Goal: Use online tool/utility: Utilize a website feature to perform a specific function

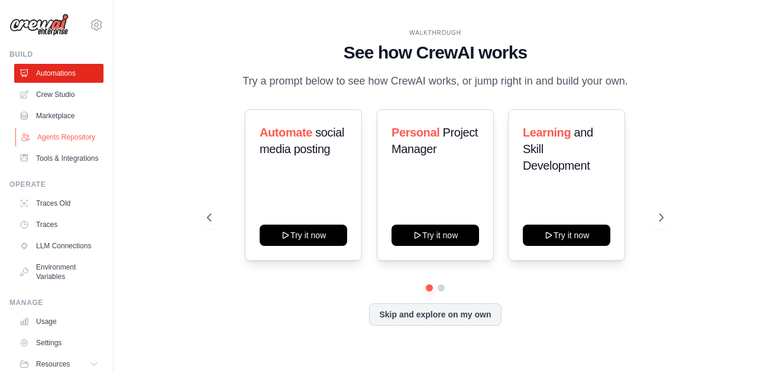
click at [52, 137] on link "Agents Repository" at bounding box center [59, 137] width 89 height 19
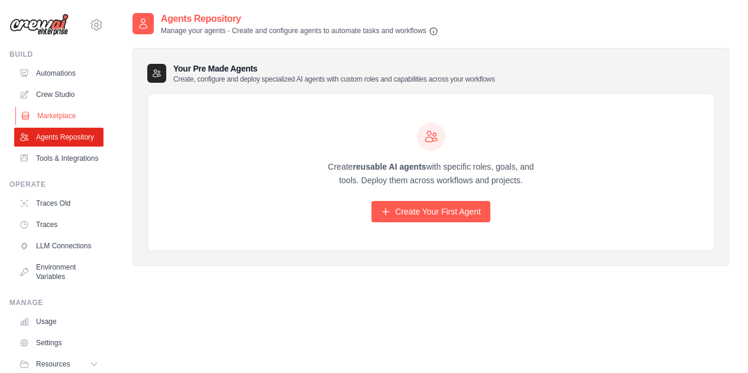
click at [54, 121] on link "Marketplace" at bounding box center [59, 115] width 89 height 19
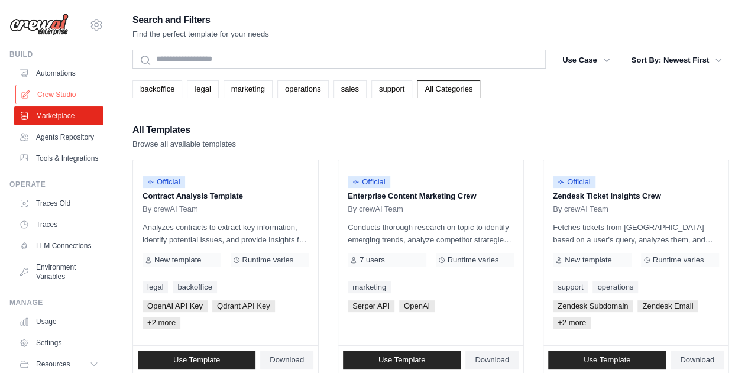
click at [60, 93] on link "Crew Studio" at bounding box center [59, 94] width 89 height 19
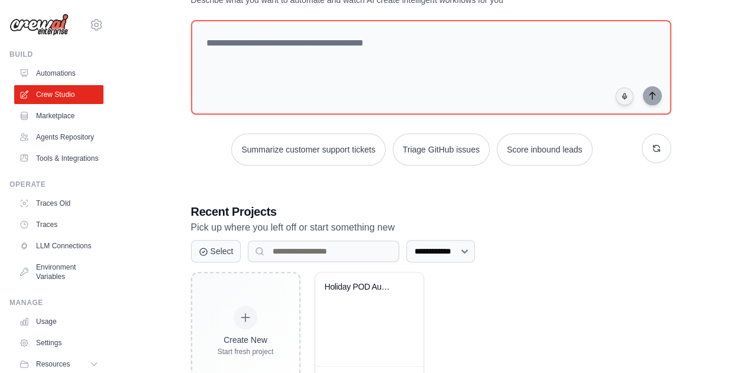
scroll to position [102, 0]
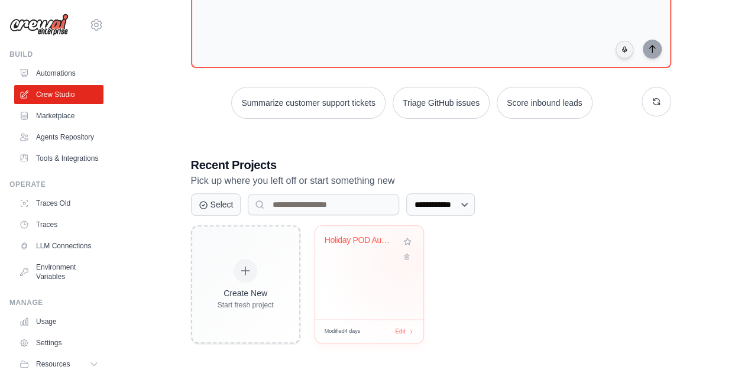
click at [402, 260] on div "Holiday POD Automation System" at bounding box center [369, 272] width 108 height 93
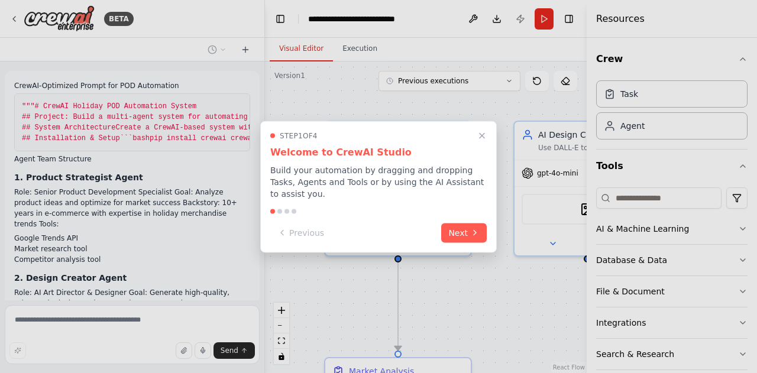
scroll to position [8668, 0]
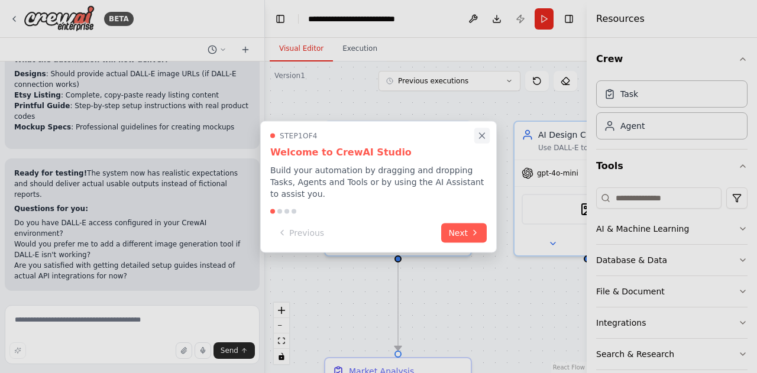
click at [484, 138] on icon "Close walkthrough" at bounding box center [482, 135] width 5 height 5
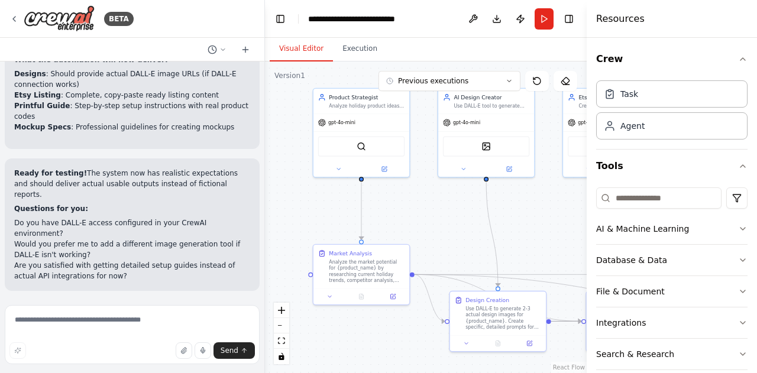
drag, startPoint x: 514, startPoint y: 154, endPoint x: 432, endPoint y: 54, distance: 129.4
click at [432, 54] on div "Visual Editor Execution Version 1 Previous executions Show Tools Hide Agents Pr…" at bounding box center [426, 205] width 322 height 335
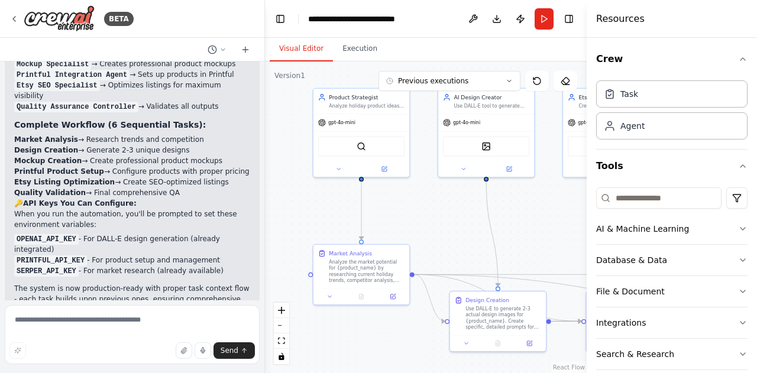
scroll to position [4166, 0]
drag, startPoint x: 15, startPoint y: 112, endPoint x: 62, endPoint y: 160, distance: 66.9
copy div "Workflow Orchestration The CrewAI system will execute the following workflow fo…"
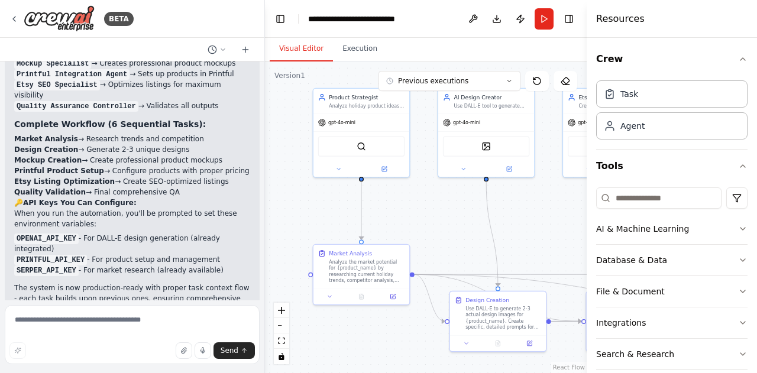
scroll to position [8668, 0]
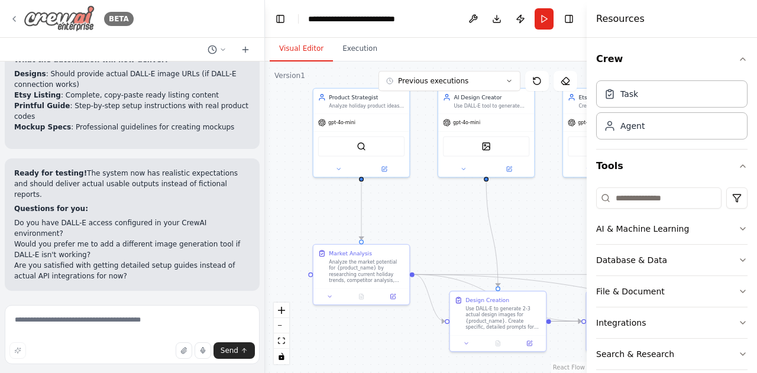
click at [17, 17] on icon at bounding box center [13, 18] width 9 height 9
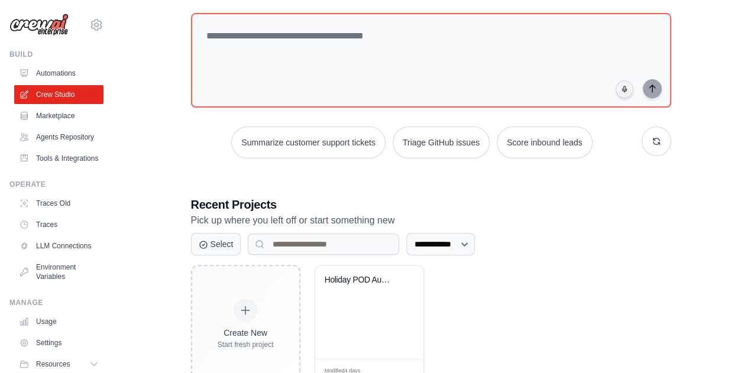
scroll to position [102, 0]
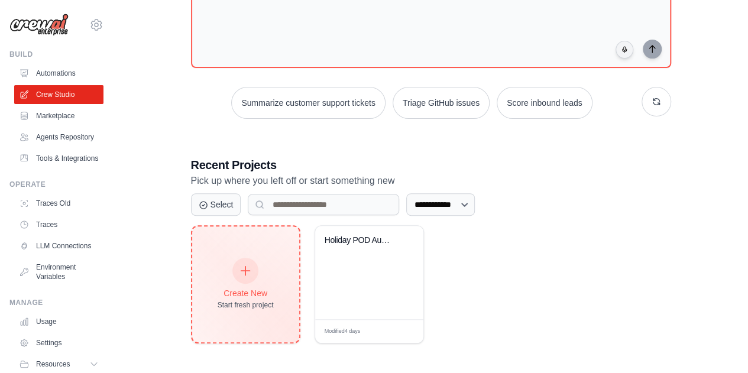
click at [241, 301] on div "Start fresh project" at bounding box center [246, 304] width 56 height 9
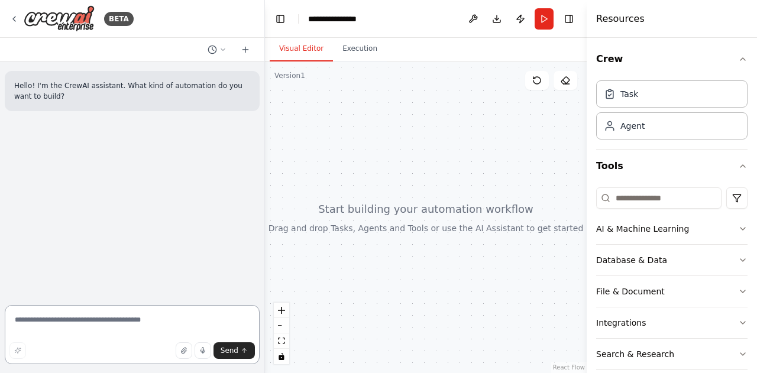
paste textarea "**********"
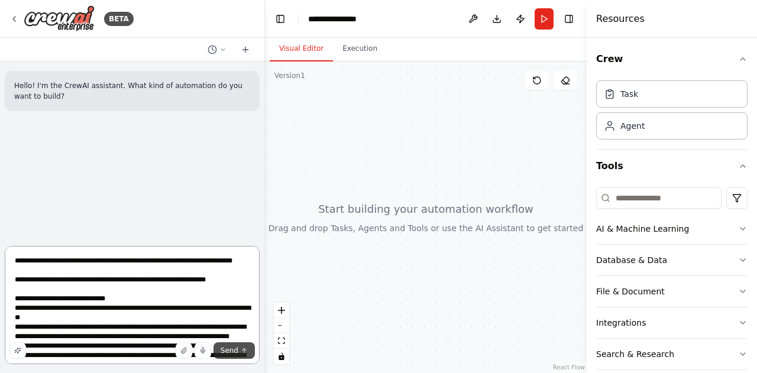
type textarea "**********"
click at [233, 357] on button "Send" at bounding box center [234, 350] width 41 height 17
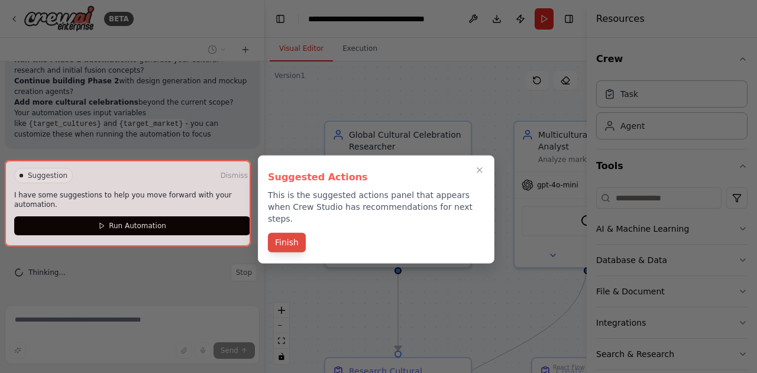
scroll to position [4951, 0]
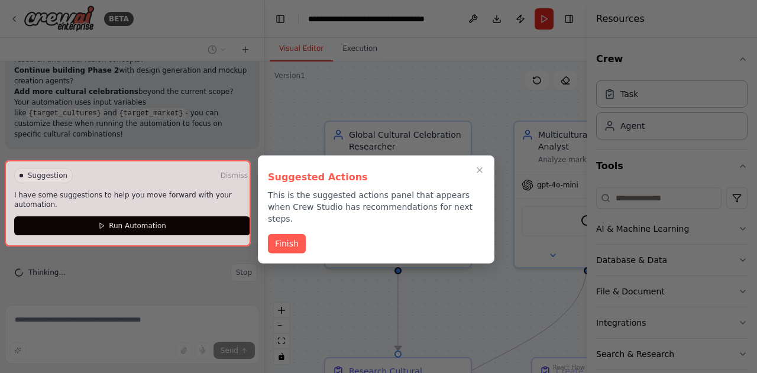
click at [145, 227] on div at bounding box center [128, 203] width 246 height 86
click at [290, 234] on button "Finish" at bounding box center [287, 243] width 38 height 20
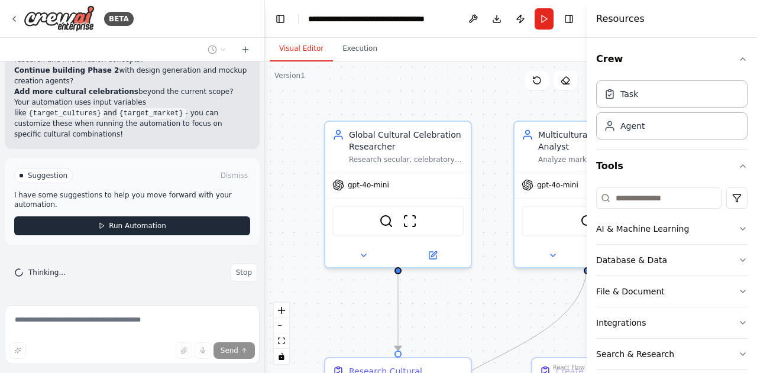
click at [122, 230] on span "Run Automation" at bounding box center [137, 225] width 57 height 9
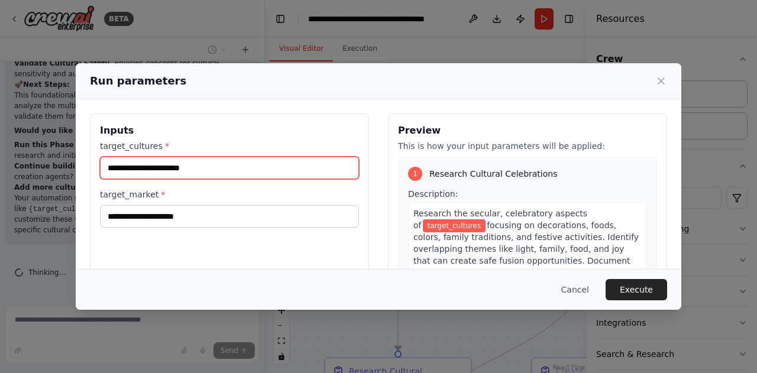
click at [215, 165] on input "target_cultures *" at bounding box center [229, 168] width 259 height 22
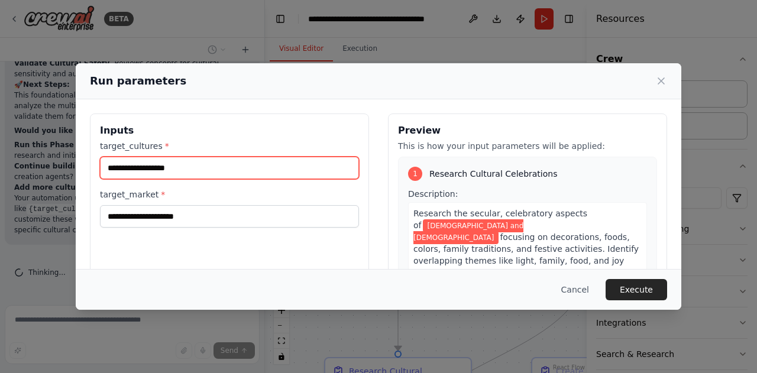
type input "**********"
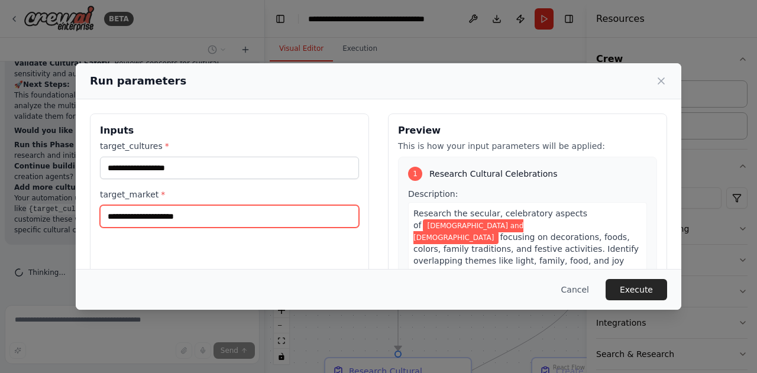
click at [149, 217] on input "target_market *" at bounding box center [229, 216] width 259 height 22
type input "***"
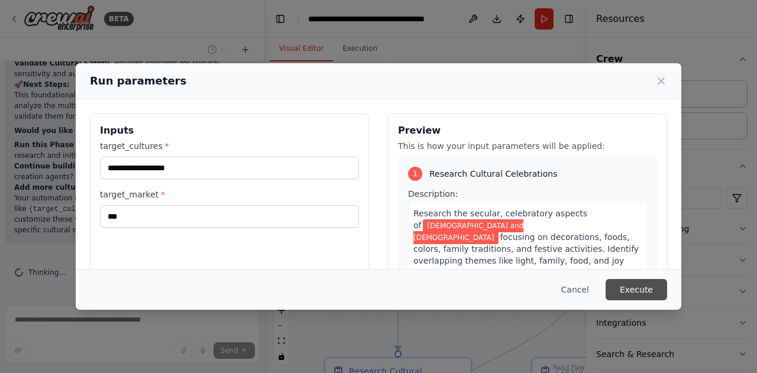
click at [643, 285] on button "Execute" at bounding box center [637, 289] width 62 height 21
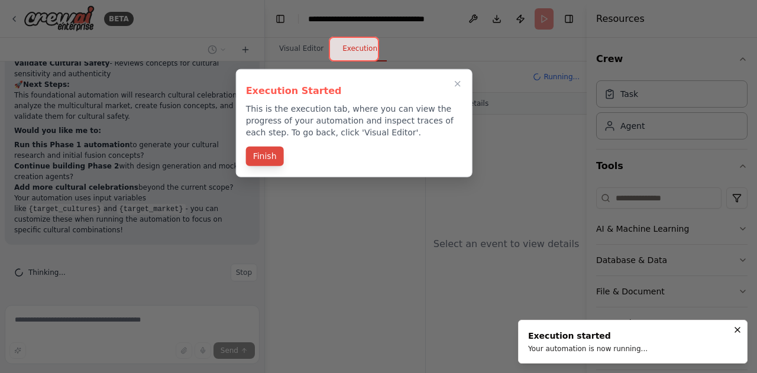
click at [272, 152] on button "Finish" at bounding box center [265, 157] width 38 height 20
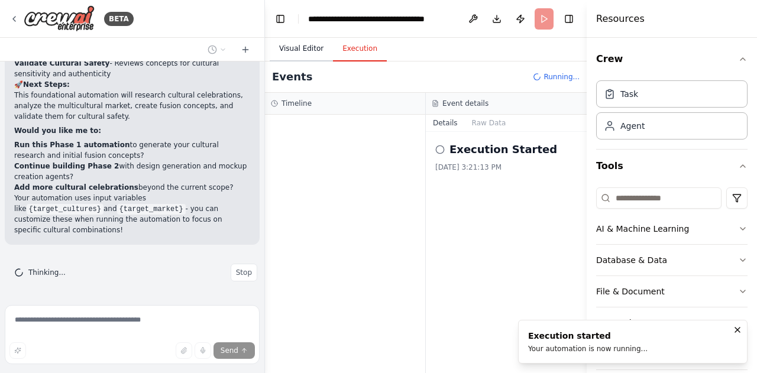
click at [300, 52] on button "Visual Editor" at bounding box center [301, 49] width 63 height 25
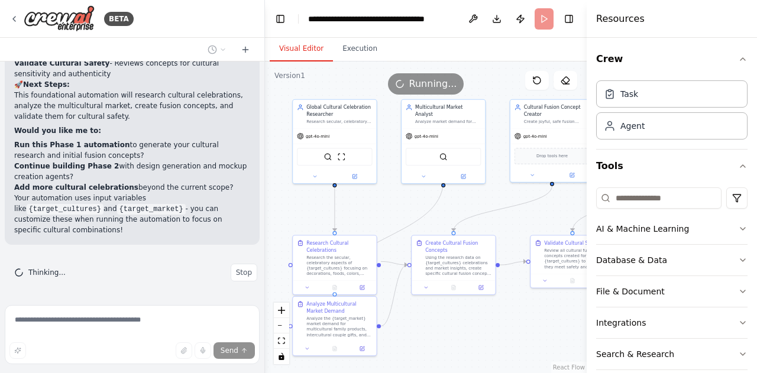
drag, startPoint x: 497, startPoint y: 166, endPoint x: 392, endPoint y: 75, distance: 140.0
click at [392, 75] on div "Version 1 Show Tools Hide Agents .deletable-edge-delete-btn { width: 20px; heig…" at bounding box center [426, 218] width 322 height 312
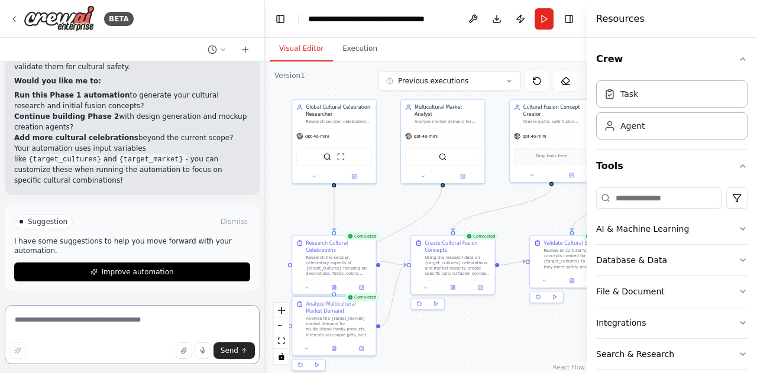
scroll to position [4905, 0]
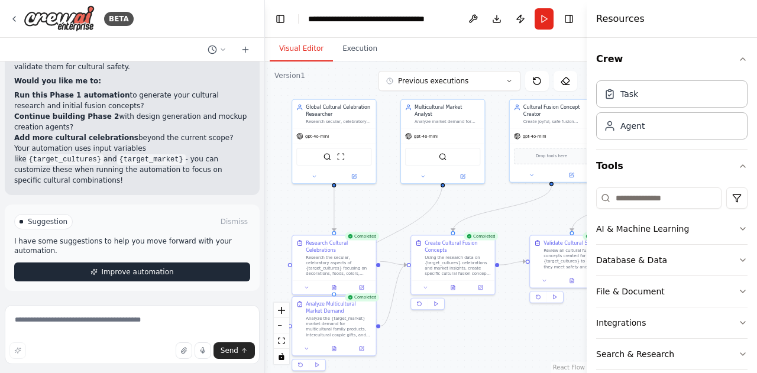
click at [130, 279] on button "Improve automation" at bounding box center [132, 272] width 236 height 19
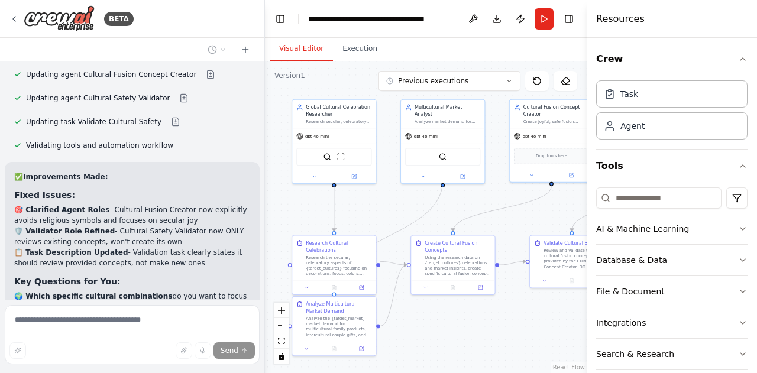
scroll to position [5694, 0]
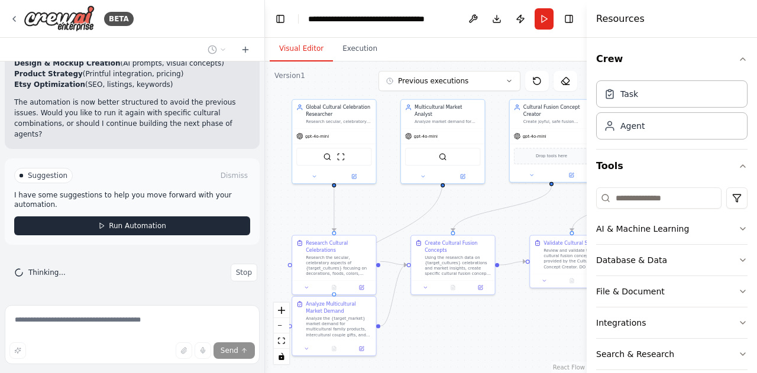
click at [148, 230] on span "Run Automation" at bounding box center [137, 225] width 57 height 9
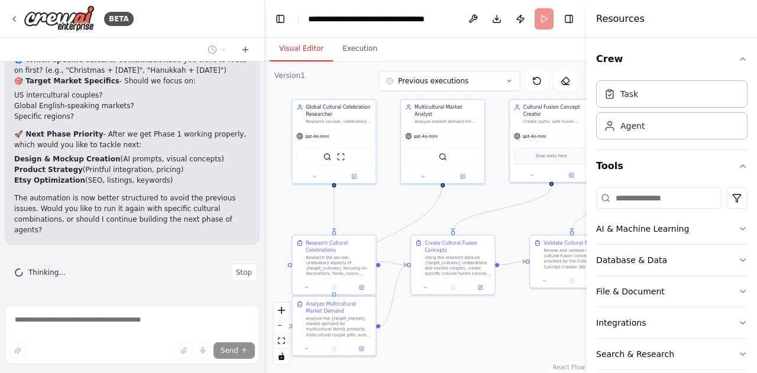
scroll to position [5599, 0]
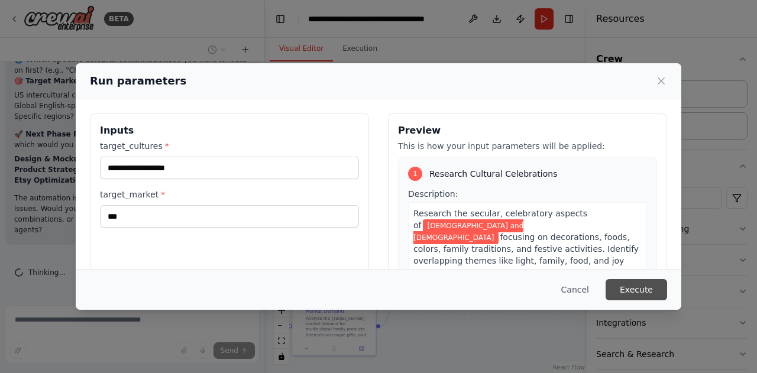
click at [637, 291] on button "Execute" at bounding box center [637, 289] width 62 height 21
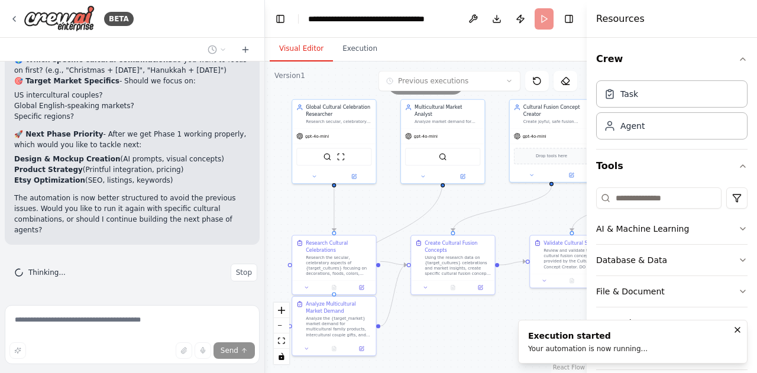
click at [305, 44] on button "Visual Editor" at bounding box center [301, 49] width 63 height 25
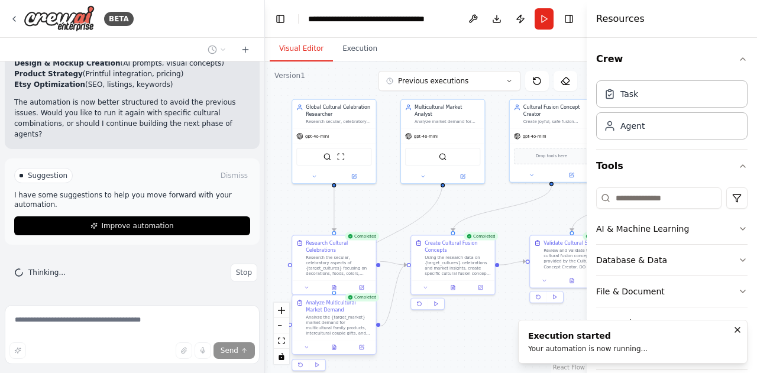
scroll to position [5694, 0]
